Goal: Navigation & Orientation: Find specific page/section

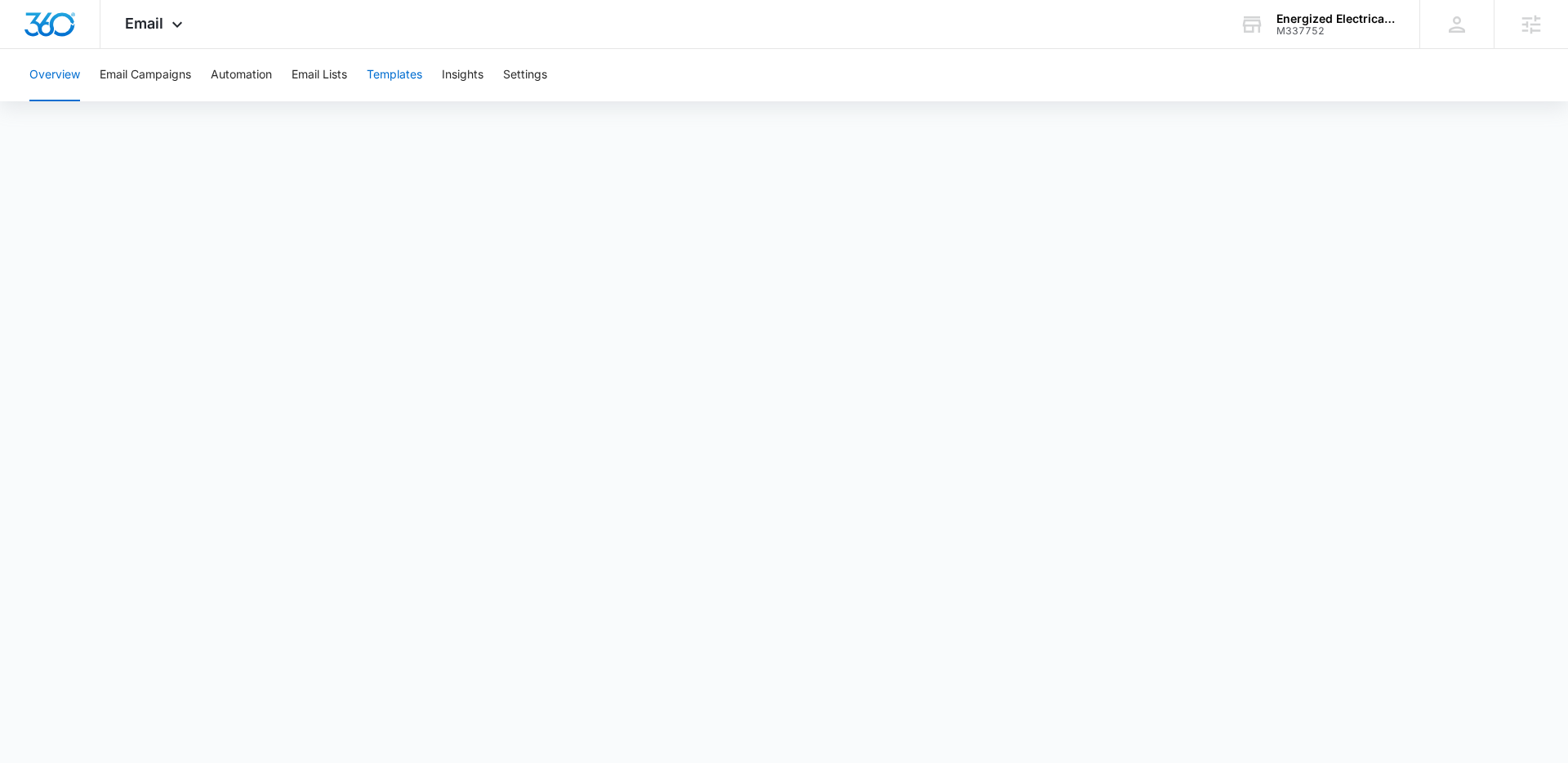
click at [392, 75] on button "Templates" at bounding box center [394, 75] width 55 height 53
click at [909, 562] on strong "whole-home" at bounding box center [894, 563] width 82 height 20
click at [317, 73] on button "Email Lists" at bounding box center [319, 75] width 55 height 53
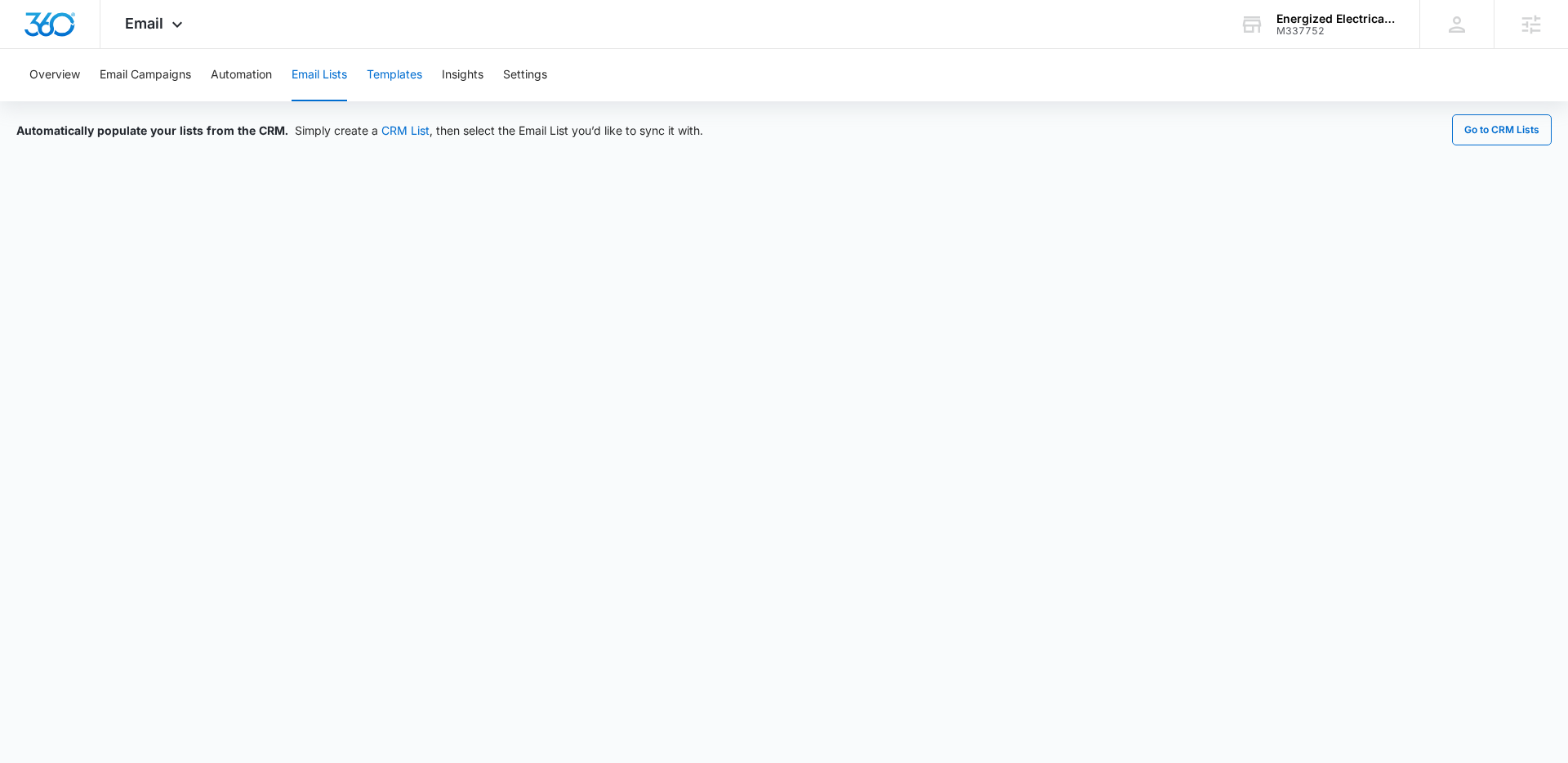
click at [392, 77] on button "Templates" at bounding box center [394, 75] width 55 height 53
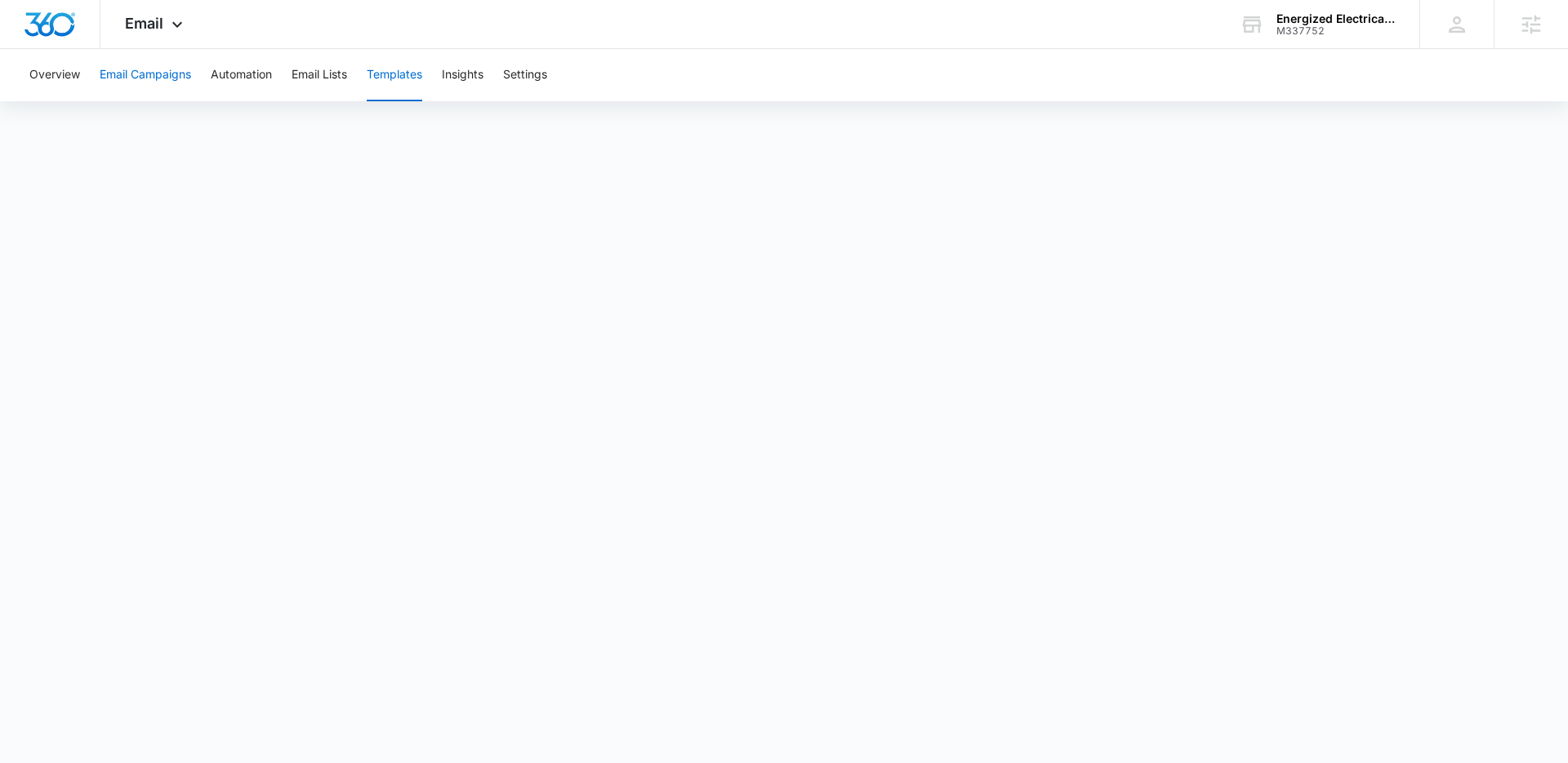
click at [181, 77] on button "Email Campaigns" at bounding box center [145, 75] width 92 height 53
click at [160, 26] on span "Email" at bounding box center [143, 23] width 38 height 17
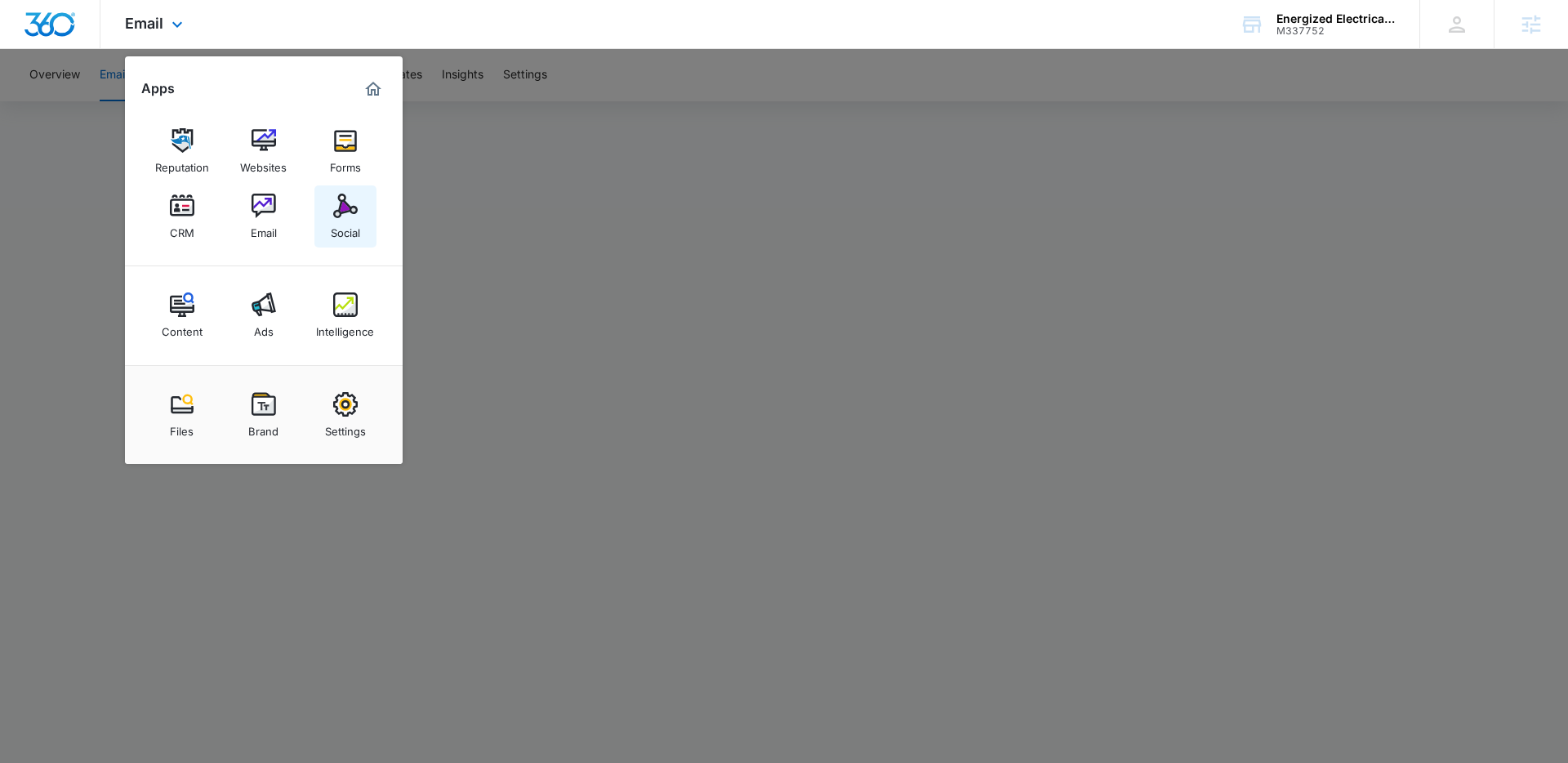
click at [335, 204] on img at bounding box center [345, 207] width 25 height 25
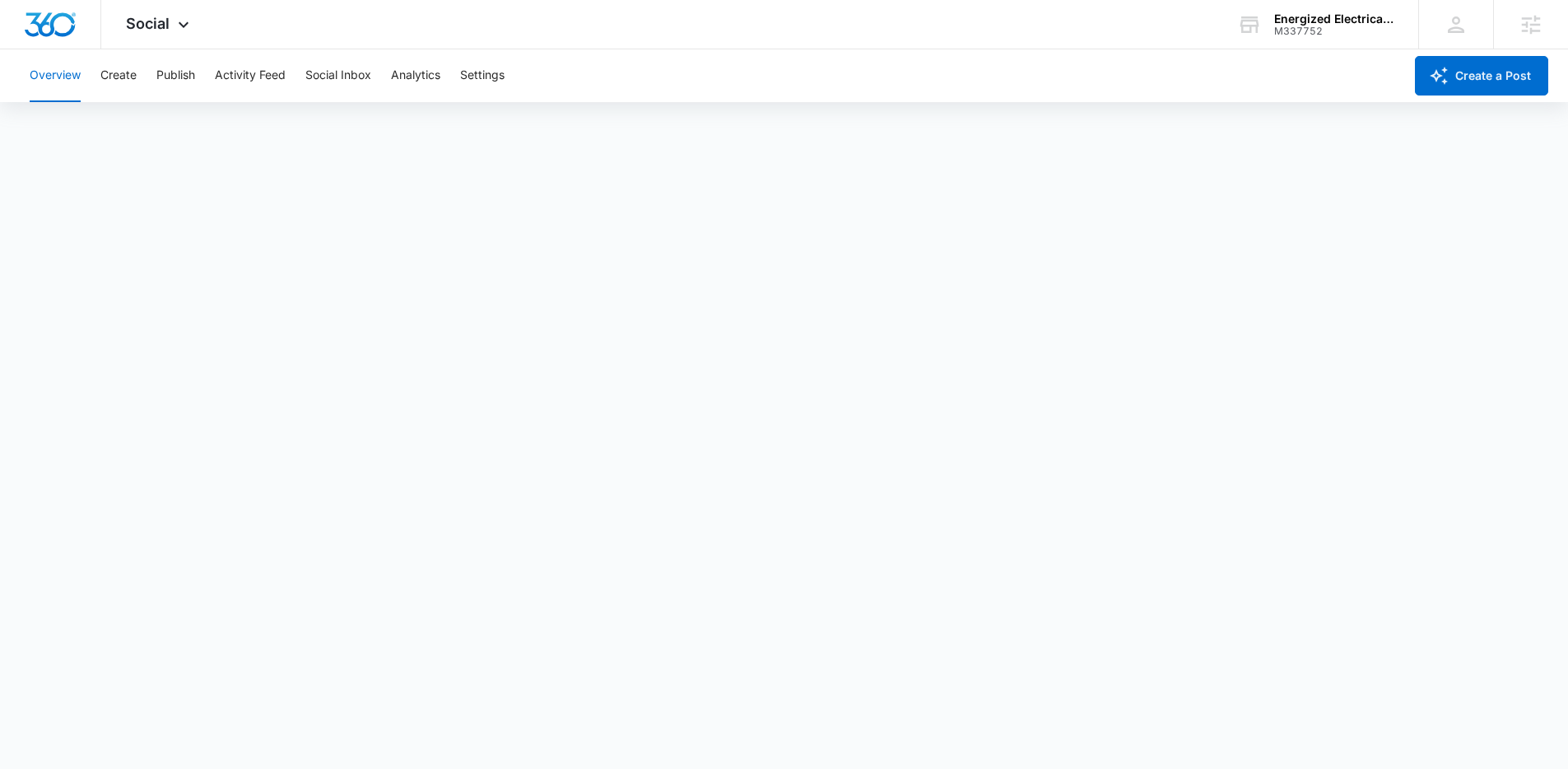
click at [99, 81] on div "Overview Create Publish Activity Feed Social Inbox Analytics Settings" at bounding box center [711, 75] width 1384 height 53
click at [119, 74] on button "Create" at bounding box center [118, 75] width 36 height 53
click at [181, 128] on button "Approvals" at bounding box center [161, 126] width 55 height 46
click at [179, 80] on button "Publish" at bounding box center [175, 75] width 39 height 53
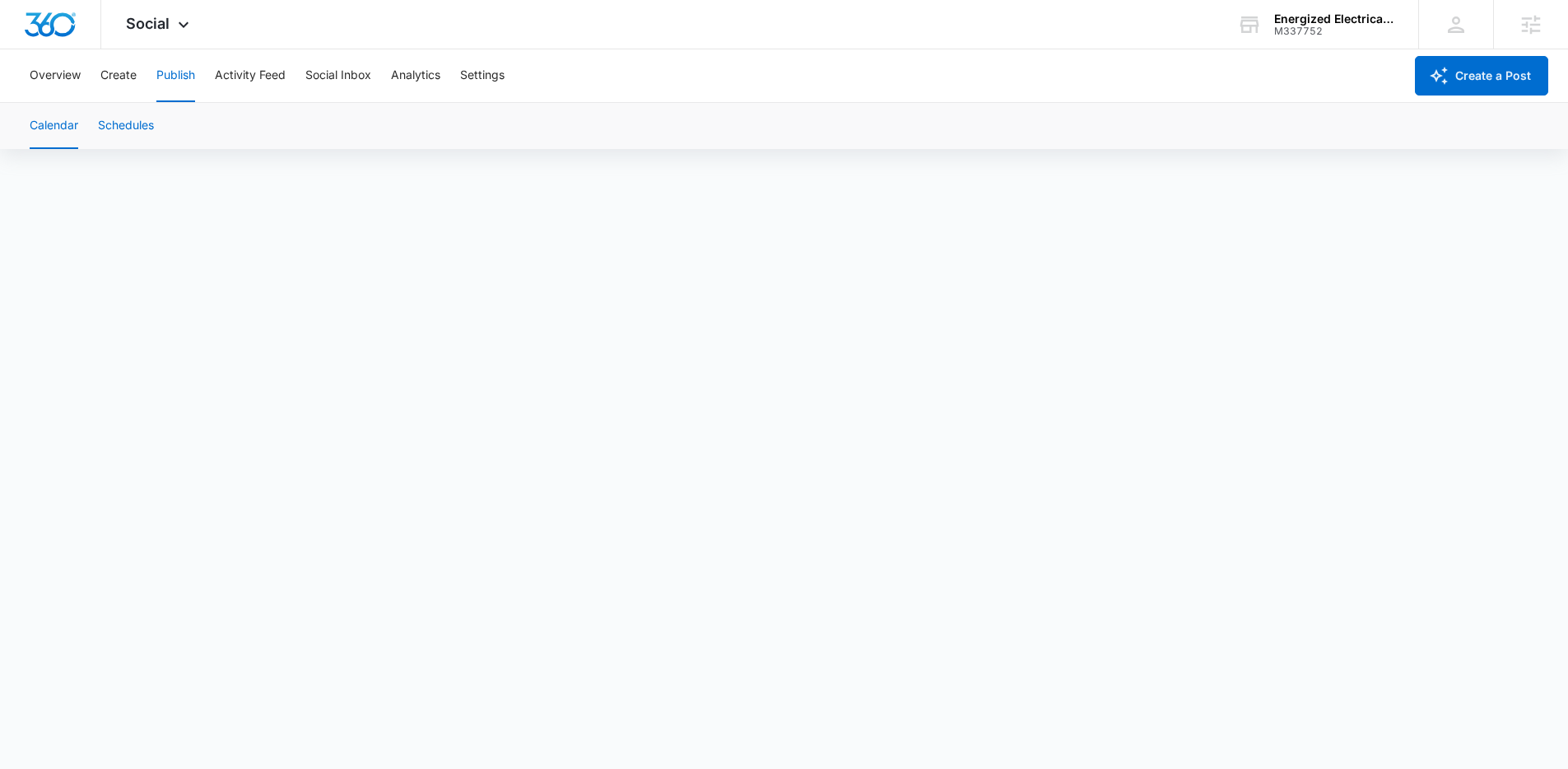
click at [131, 125] on button "Schedules" at bounding box center [126, 126] width 56 height 46
click at [127, 71] on button "Create" at bounding box center [118, 75] width 36 height 53
click at [161, 124] on button "Approvals" at bounding box center [161, 126] width 55 height 46
click at [90, 121] on button "Content Library" at bounding box center [72, 126] width 84 height 46
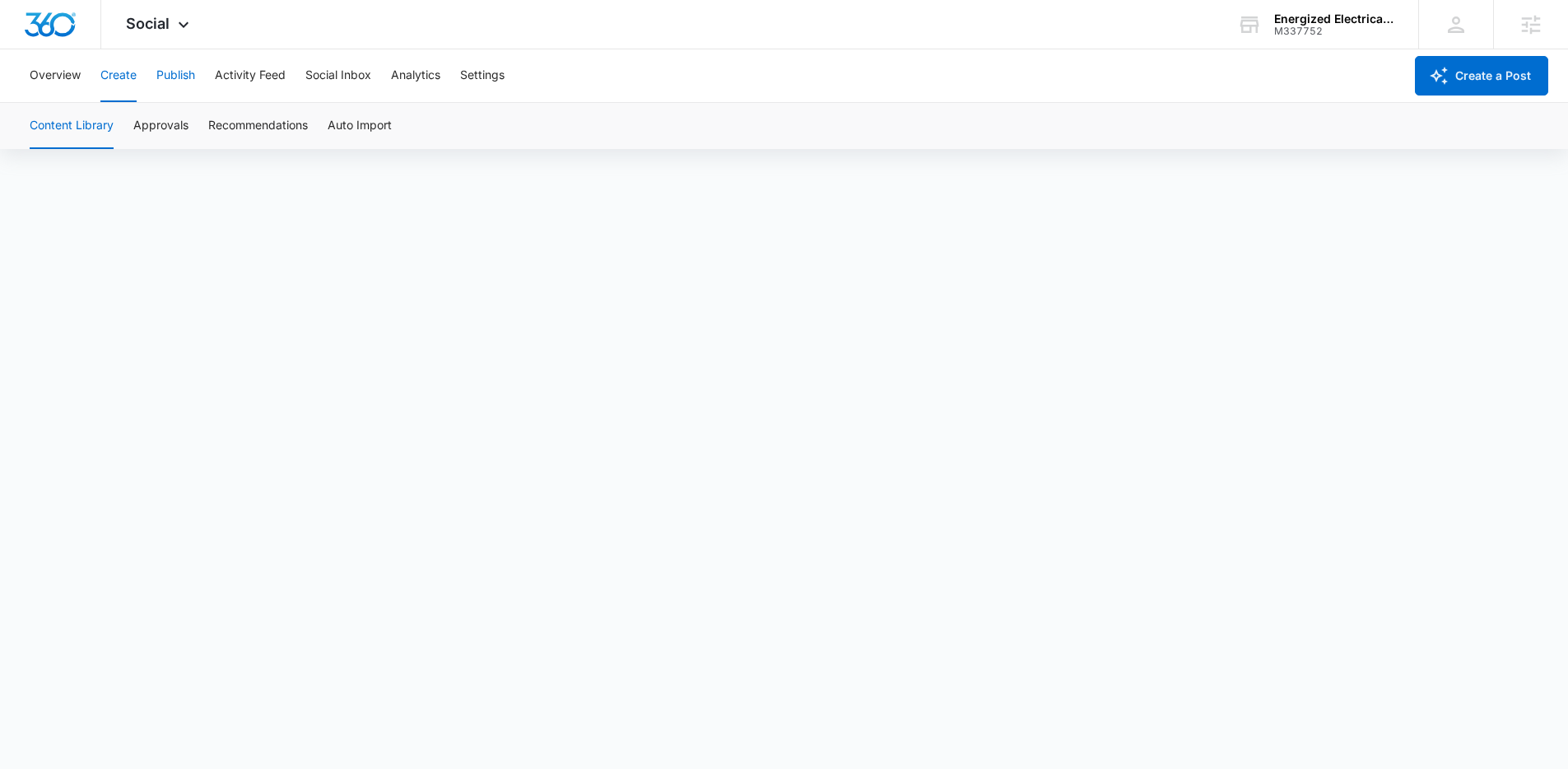
click at [164, 68] on button "Publish" at bounding box center [175, 75] width 39 height 53
click at [117, 66] on button "Create" at bounding box center [118, 75] width 36 height 53
click at [179, 83] on button "Publish" at bounding box center [175, 75] width 39 height 53
click at [145, 123] on button "Schedules" at bounding box center [126, 126] width 56 height 46
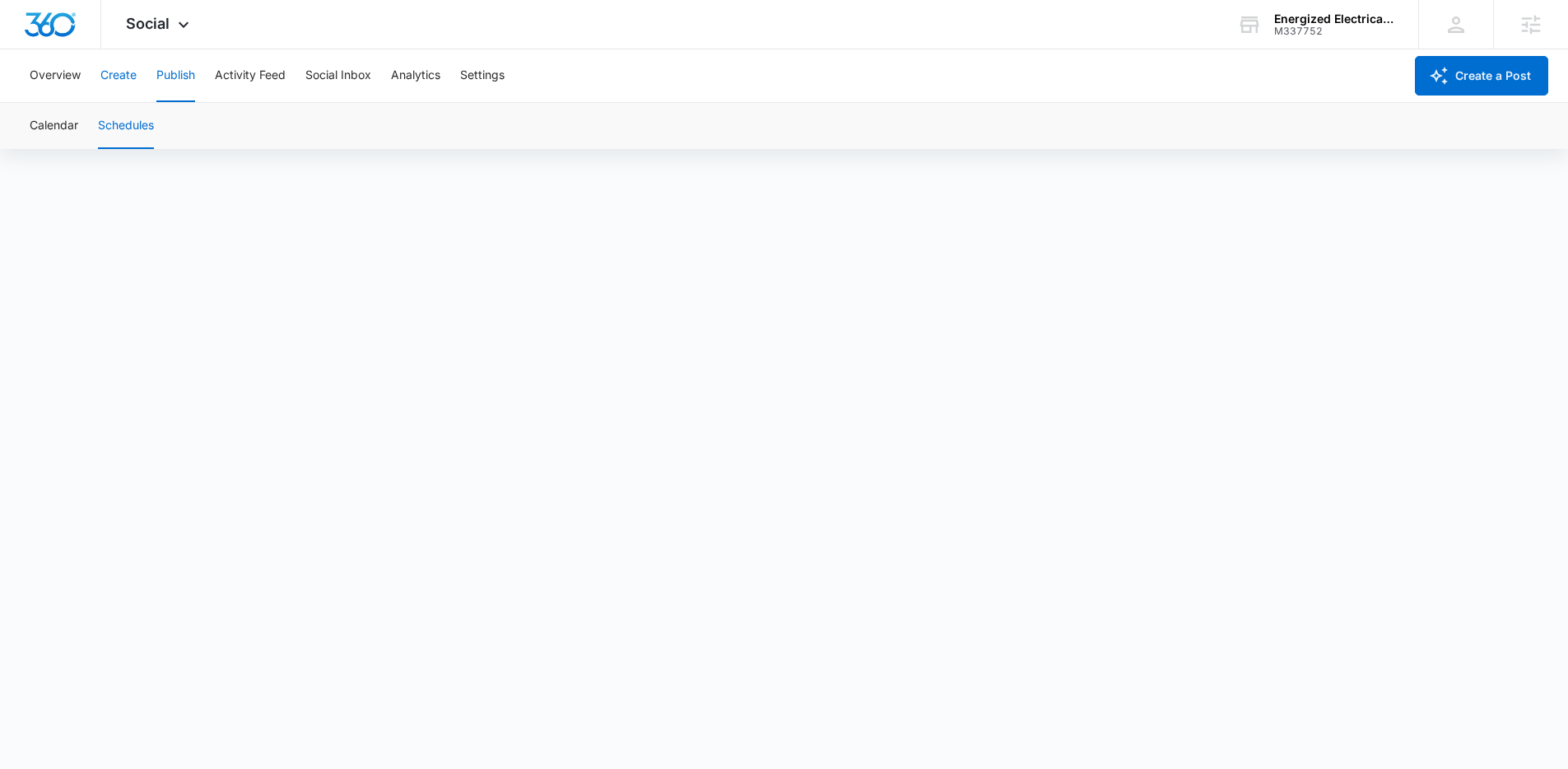
click at [120, 82] on button "Create" at bounding box center [118, 75] width 36 height 53
click at [172, 78] on button "Publish" at bounding box center [175, 75] width 39 height 53
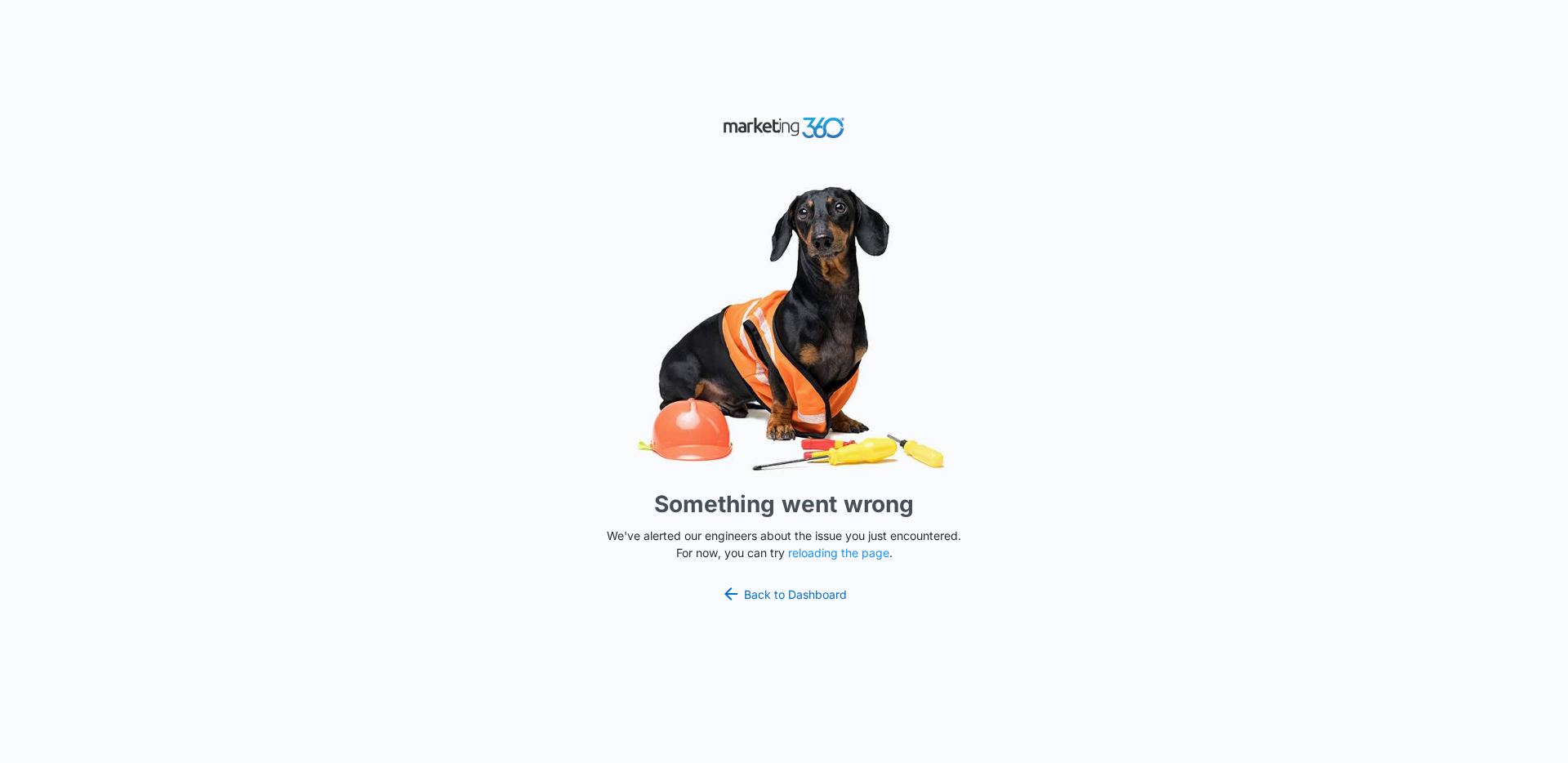
click at [272, 146] on div "Something went wrong We've alerted our engineers about the issue you just encou…" at bounding box center [784, 381] width 1568 height 763
